Goal: Information Seeking & Learning: Learn about a topic

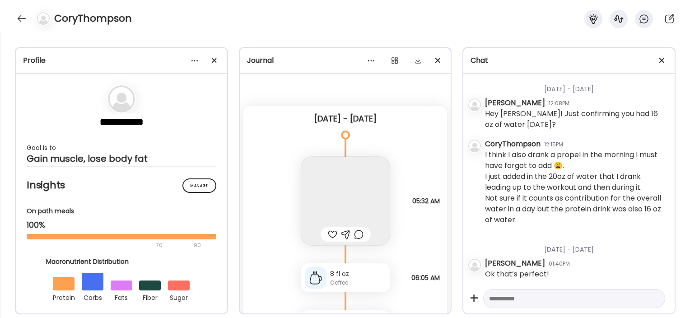
scroll to position [3772, 0]
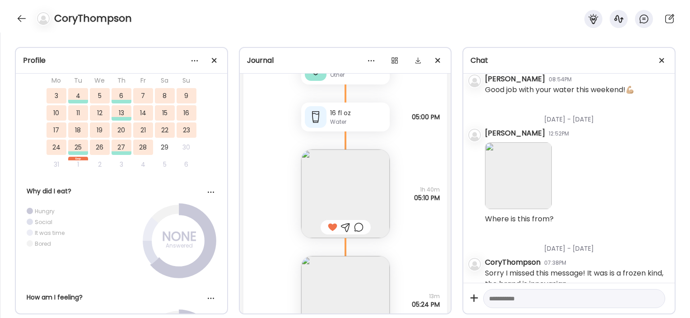
click at [13, 18] on div "CoryThompson" at bounding box center [345, 16] width 690 height 33
click at [23, 18] on div at bounding box center [21, 18] width 14 height 14
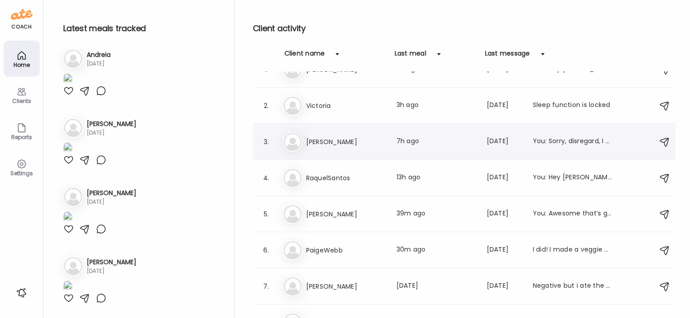
scroll to position [183, 0]
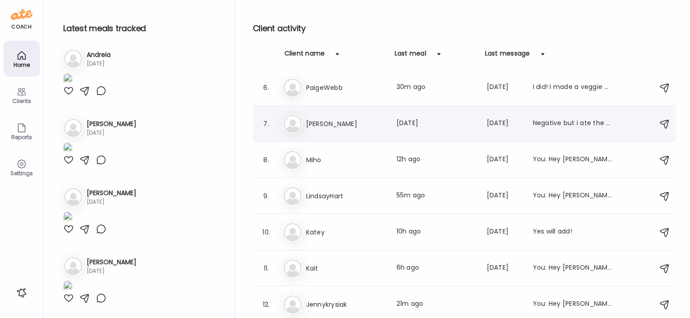
click at [314, 118] on h3 "[PERSON_NAME]" at bounding box center [346, 123] width 80 height 11
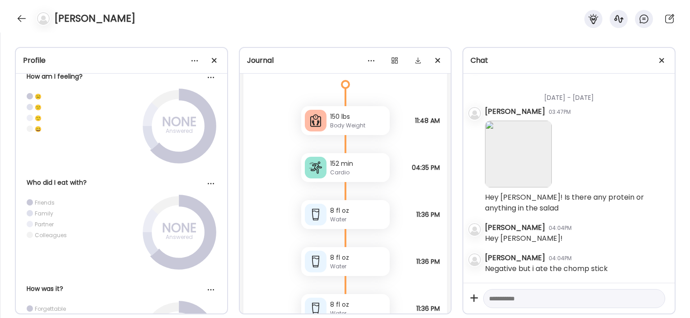
scroll to position [3571, 0]
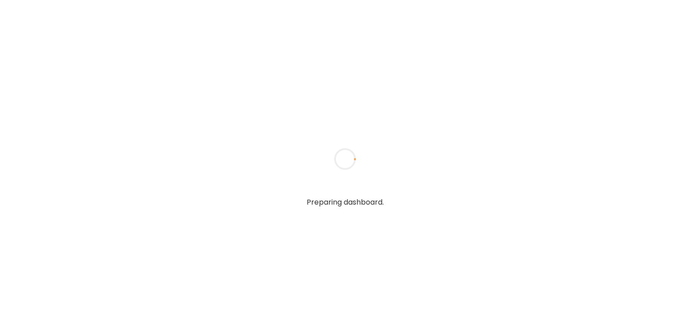
type input "*****"
type input "**********"
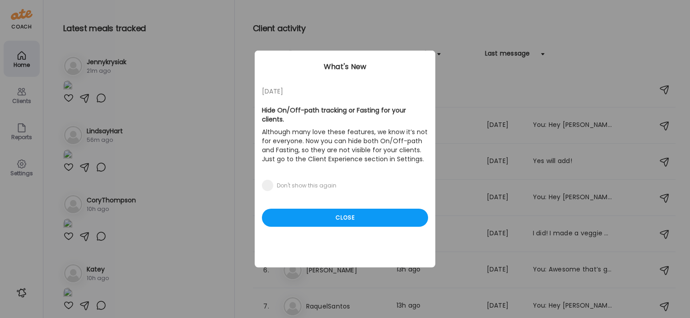
type input "**********"
click at [290, 197] on div "[DATE] Hide On/Off-path tracking or Fasting for your clients. Although many lov…" at bounding box center [345, 159] width 181 height 217
click at [298, 214] on div "Close" at bounding box center [345, 218] width 166 height 18
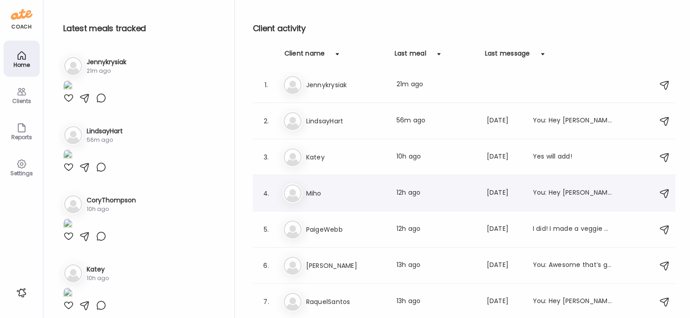
scroll to position [5, 0]
click at [336, 226] on h3 "PaigeWebb" at bounding box center [346, 228] width 80 height 11
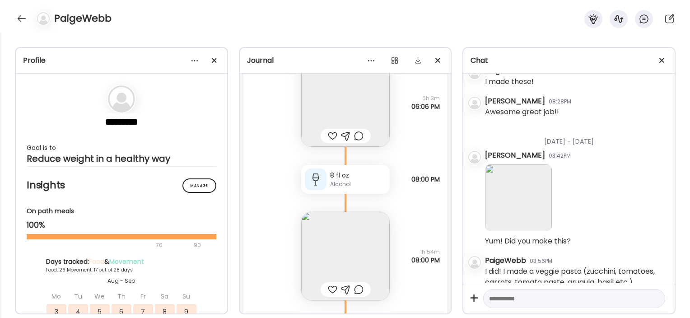
scroll to position [27518, 0]
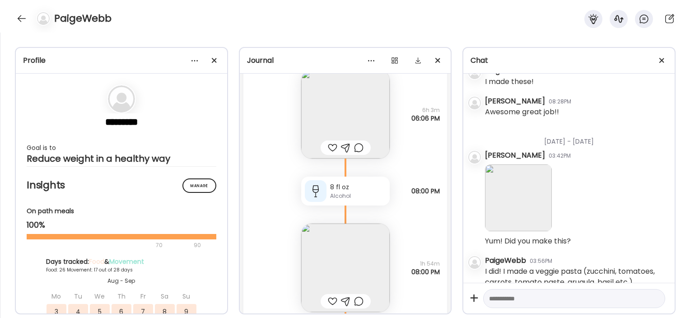
click at [317, 194] on div at bounding box center [316, 191] width 22 height 22
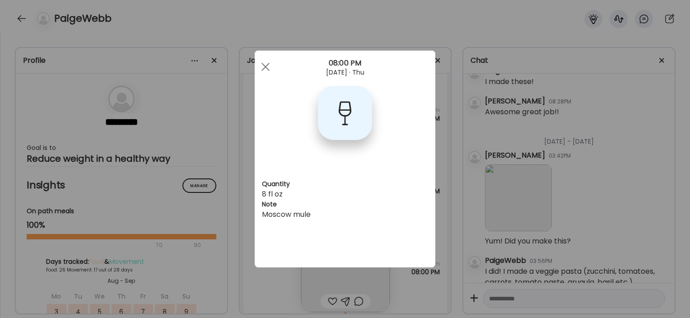
click at [258, 266] on div "Quantity 8 fl oz Note Moscow mule" at bounding box center [345, 159] width 181 height 217
click at [255, 280] on div "Ate Coach Dashboard Wahoo! It’s official Take a moment to set up your Coach Pro…" at bounding box center [345, 159] width 690 height 318
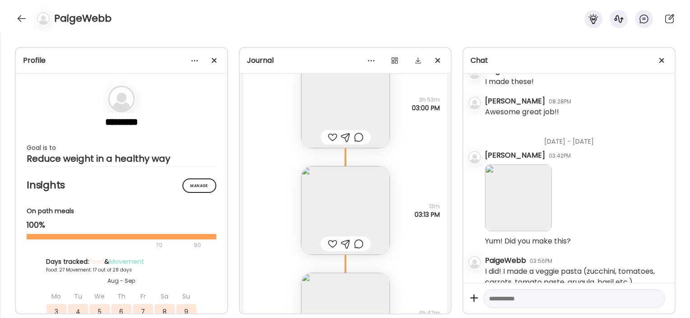
scroll to position [20332, 0]
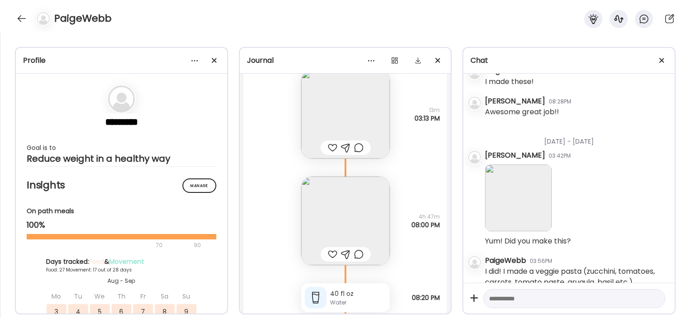
click at [352, 89] on img at bounding box center [345, 114] width 89 height 89
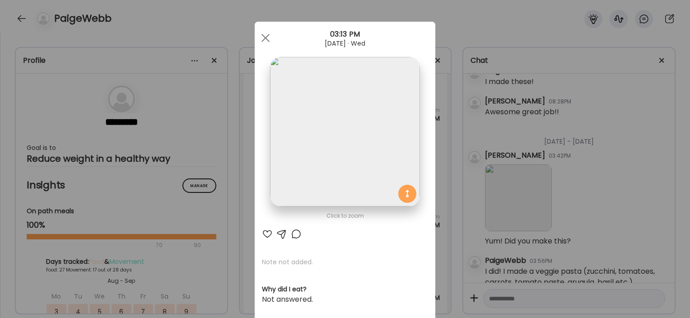
click at [221, 158] on div "Ate Coach Dashboard Wahoo! It’s official Take a moment to set up your Coach Pro…" at bounding box center [345, 159] width 690 height 318
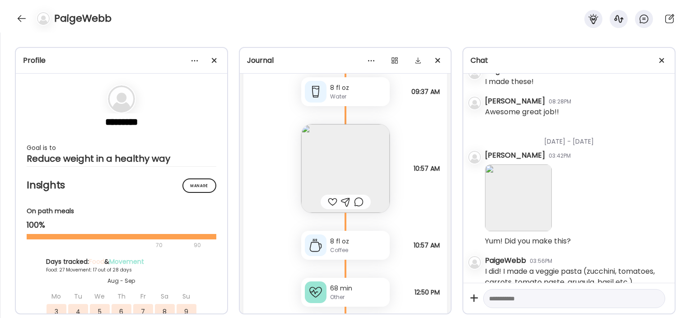
scroll to position [19183, 0]
click at [349, 220] on icon at bounding box center [346, 221] width 54 height 18
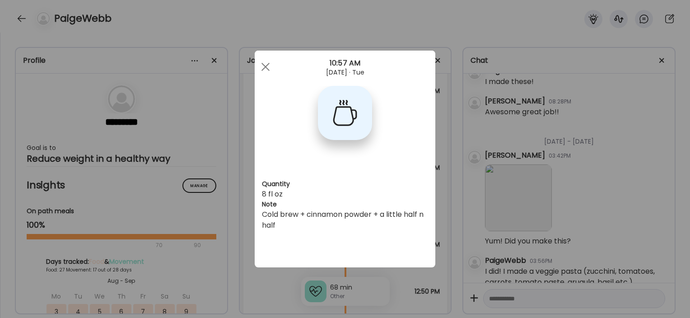
click at [251, 284] on div "Ate Coach Dashboard Wahoo! It’s official Take a moment to set up your Coach Pro…" at bounding box center [345, 159] width 690 height 318
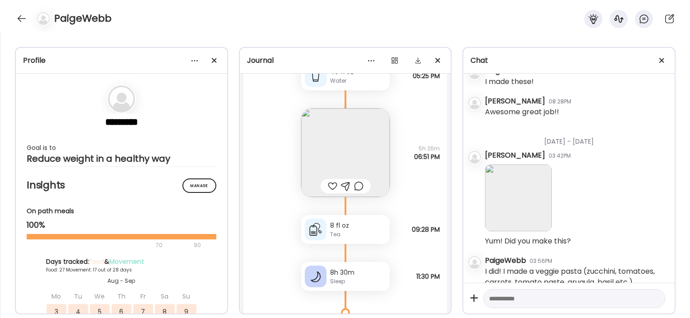
scroll to position [18824, 0]
click at [322, 145] on img at bounding box center [345, 152] width 89 height 89
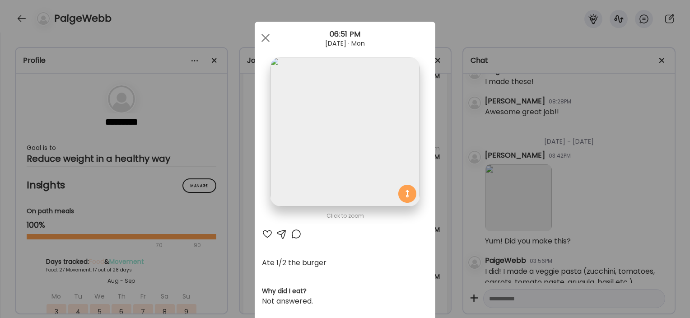
click at [239, 244] on div "Ate Coach Dashboard Wahoo! It’s official Take a moment to set up your Coach Pro…" at bounding box center [345, 159] width 690 height 318
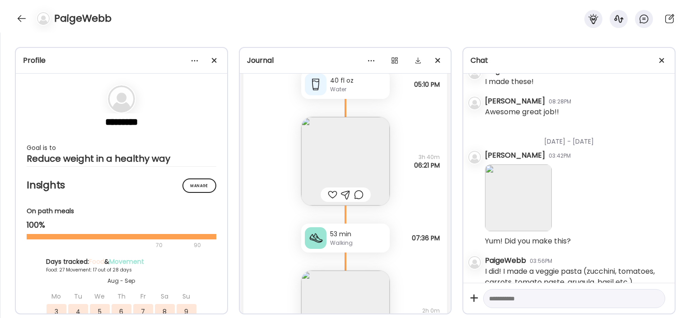
scroll to position [16043, 0]
click at [386, 197] on div "Turkey meatball rice bowl Questions not answered 3h 40m 06:21 PM" at bounding box center [346, 152] width 204 height 107
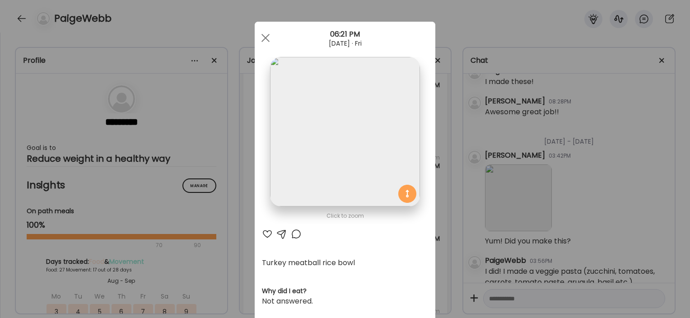
click at [226, 225] on div "Ate Coach Dashboard Wahoo! It’s official Take a moment to set up your Coach Pro…" at bounding box center [345, 159] width 690 height 318
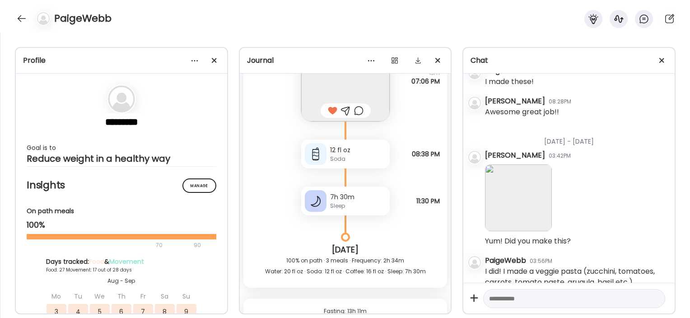
scroll to position [28352, 0]
